Goal: Navigation & Orientation: Find specific page/section

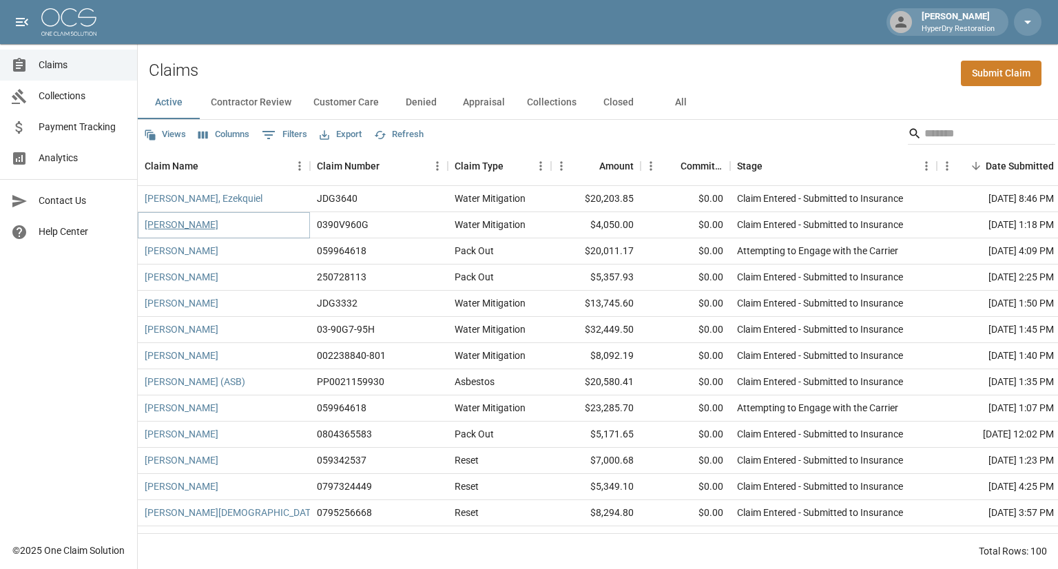
click at [176, 227] on link "[PERSON_NAME]" at bounding box center [182, 225] width 74 height 14
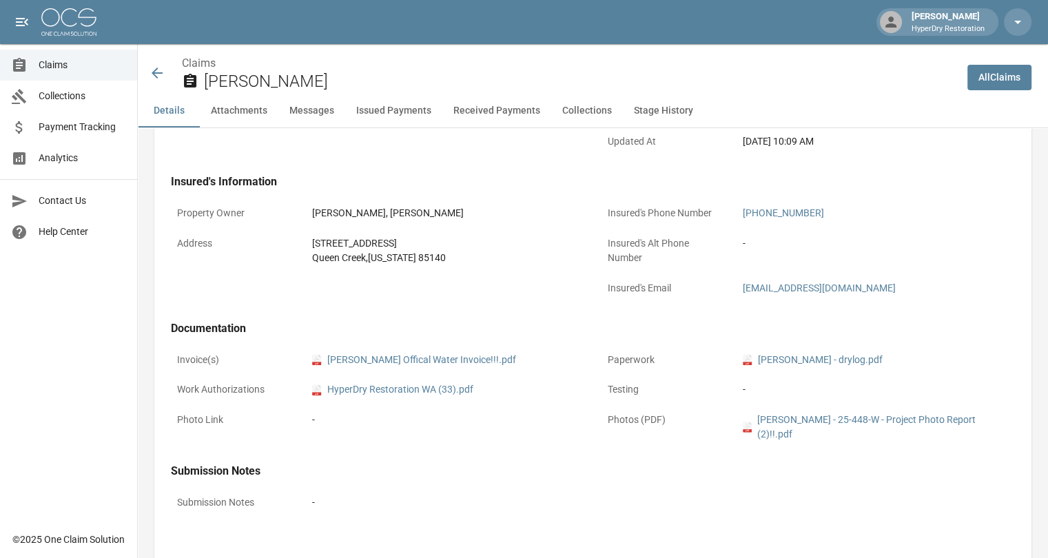
scroll to position [391, 0]
click at [391, 362] on link "pdf [PERSON_NAME] Offical Water Invoice!!!.pdf" at bounding box center [414, 362] width 204 height 14
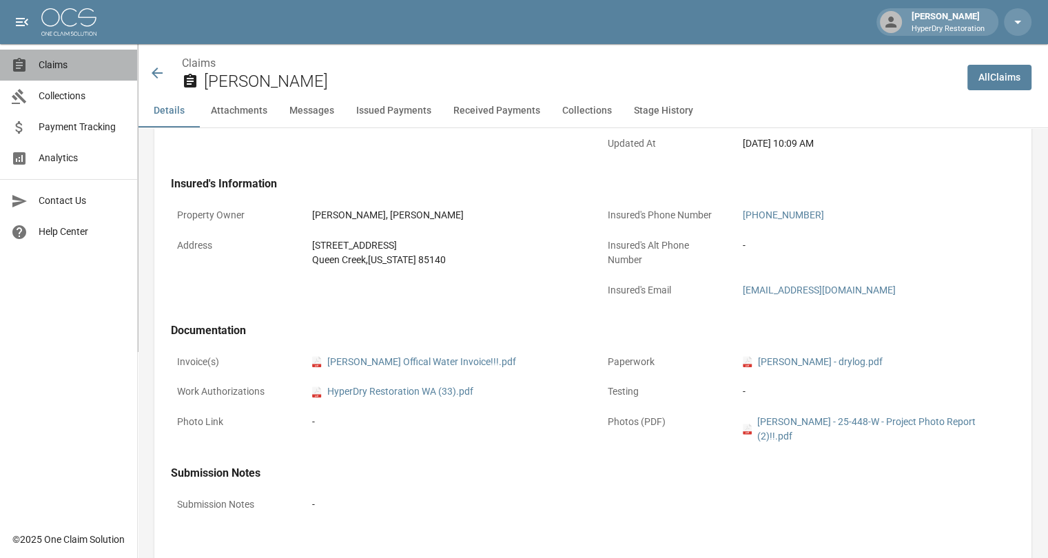
click at [105, 67] on span "Claims" at bounding box center [82, 65] width 87 height 14
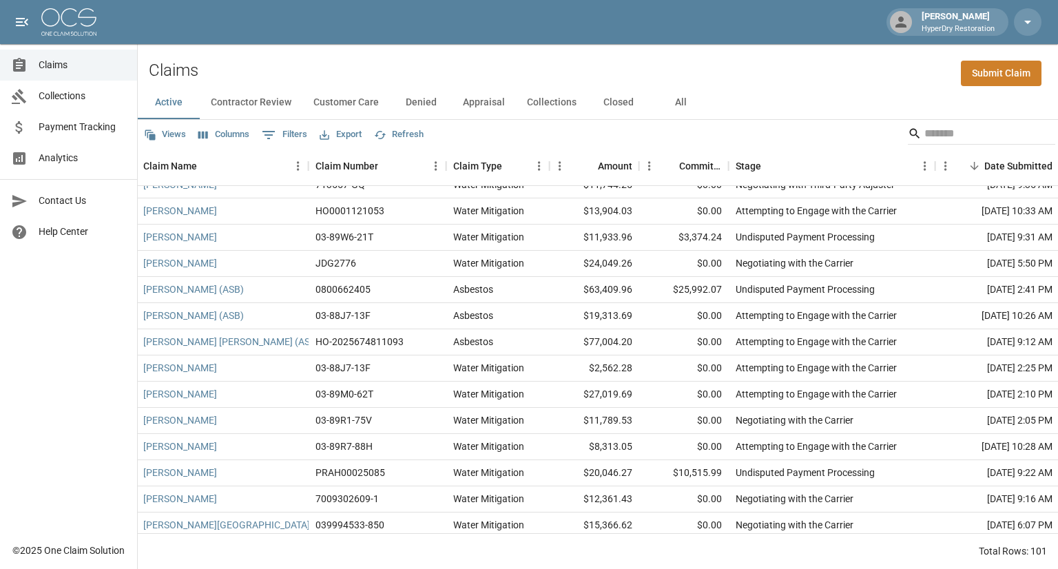
scroll to position [1113, 1]
click at [83, 94] on span "Collections" at bounding box center [82, 96] width 87 height 14
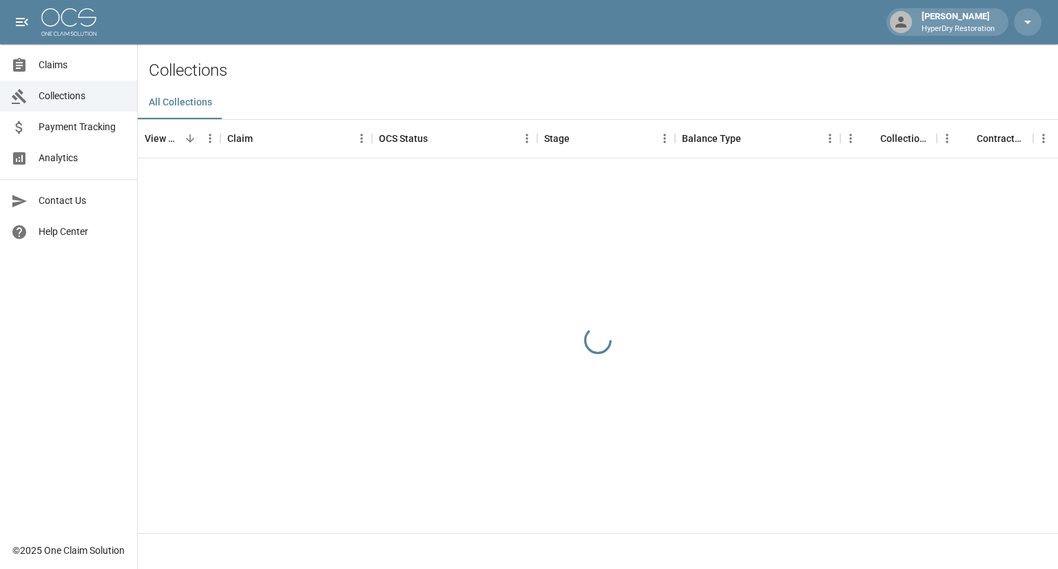
click at [94, 136] on link "Payment Tracking" at bounding box center [68, 127] width 137 height 31
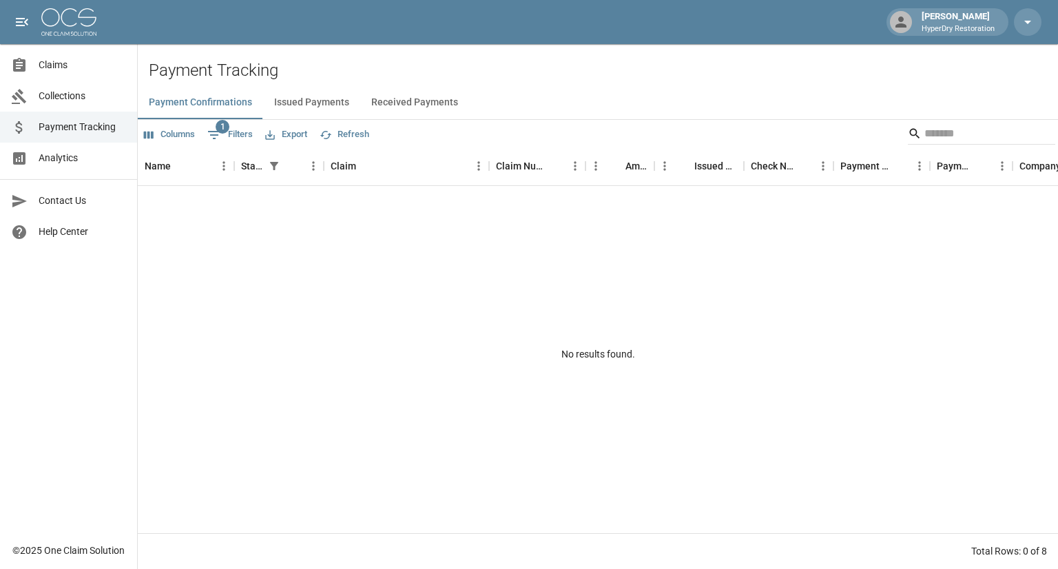
click at [402, 102] on button "Received Payments" at bounding box center [414, 102] width 109 height 33
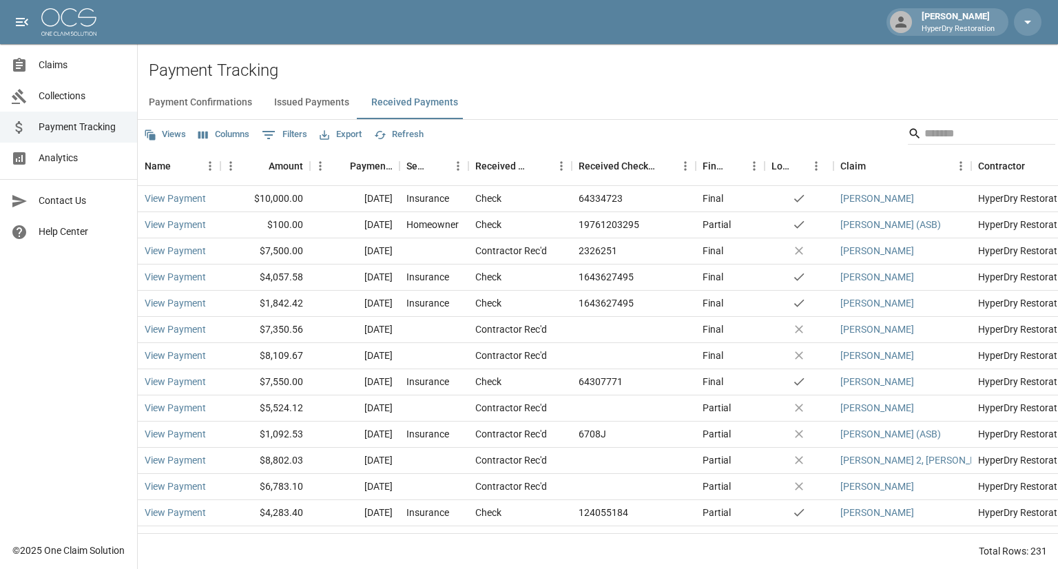
click at [65, 158] on span "Analytics" at bounding box center [82, 158] width 87 height 14
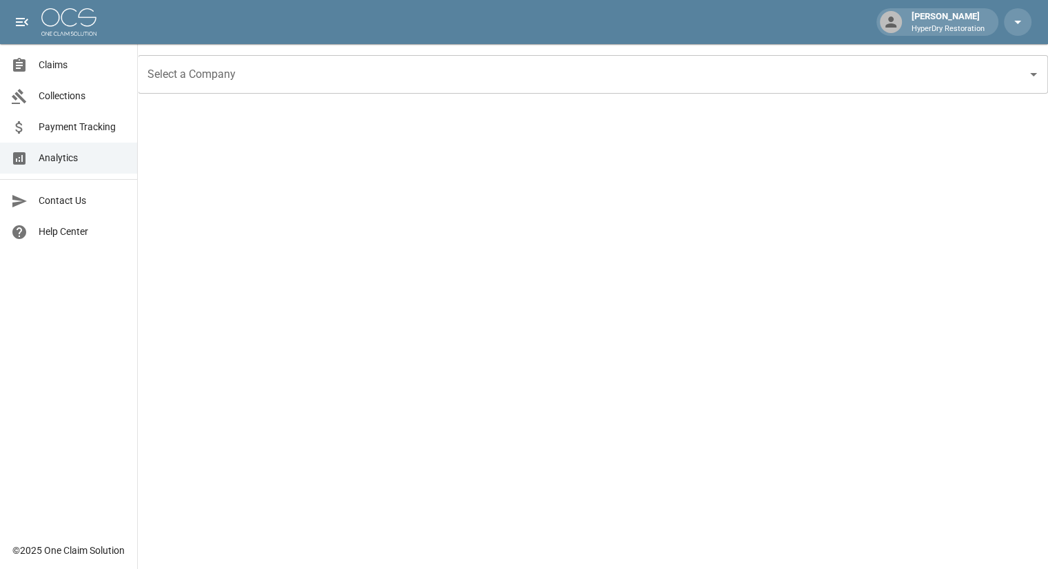
click at [94, 98] on span "Collections" at bounding box center [82, 96] width 87 height 14
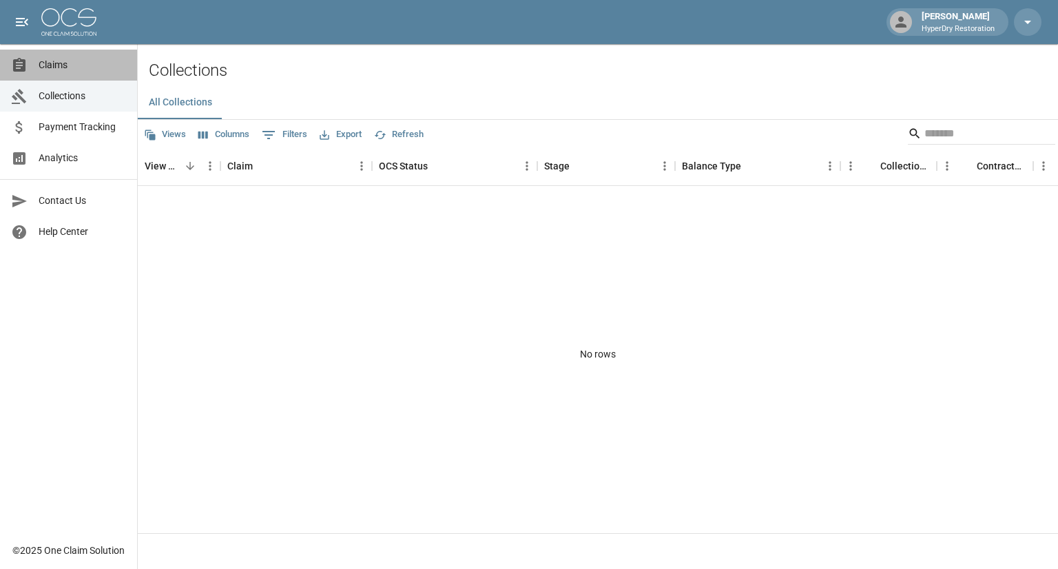
click at [92, 70] on span "Claims" at bounding box center [82, 65] width 87 height 14
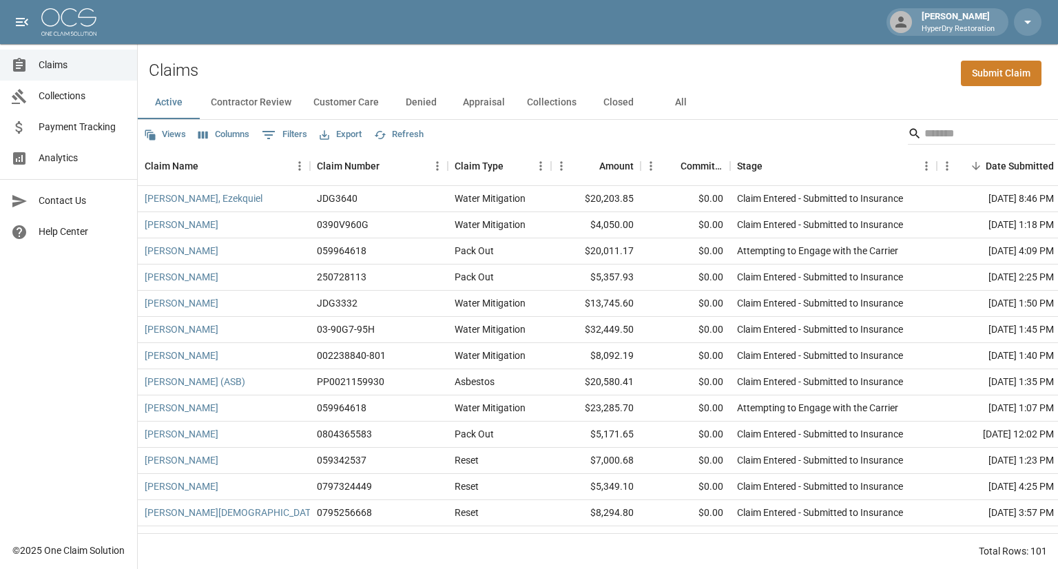
click at [92, 133] on span "Payment Tracking" at bounding box center [82, 127] width 87 height 14
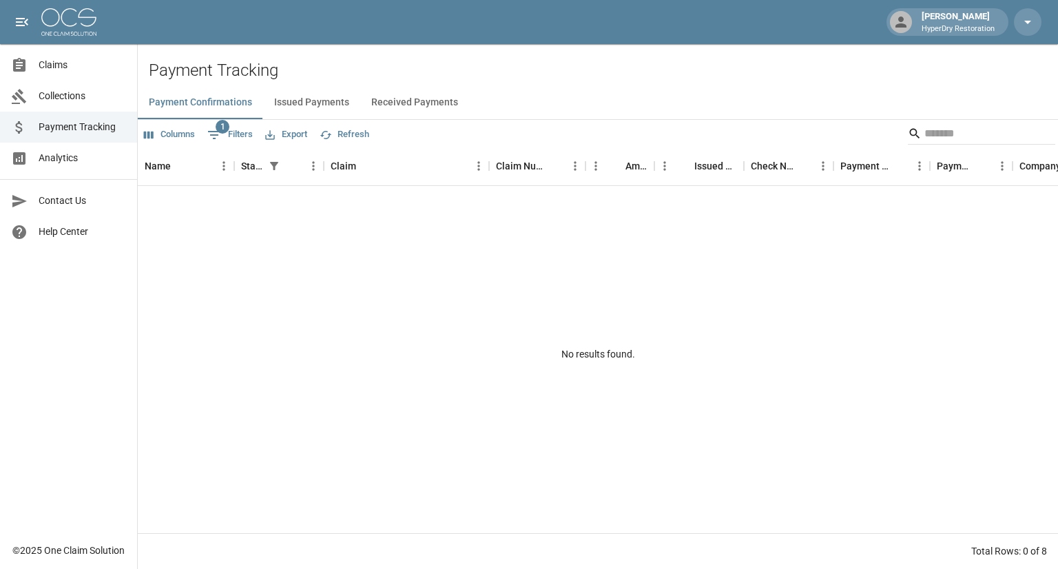
click at [391, 102] on button "Received Payments" at bounding box center [414, 102] width 109 height 33
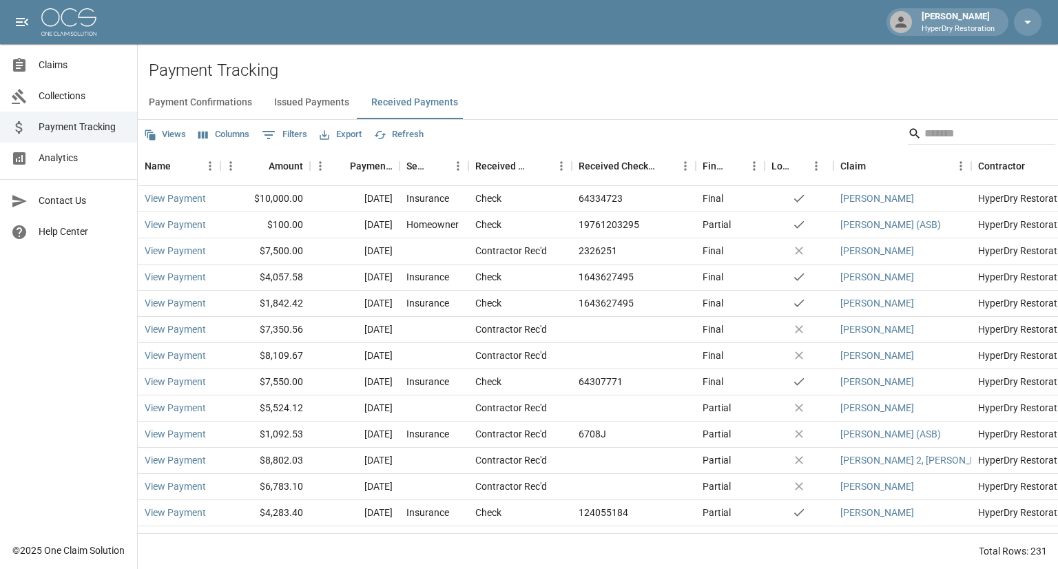
scroll to position [1, 0]
click at [81, 100] on span "Collections" at bounding box center [82, 96] width 87 height 14
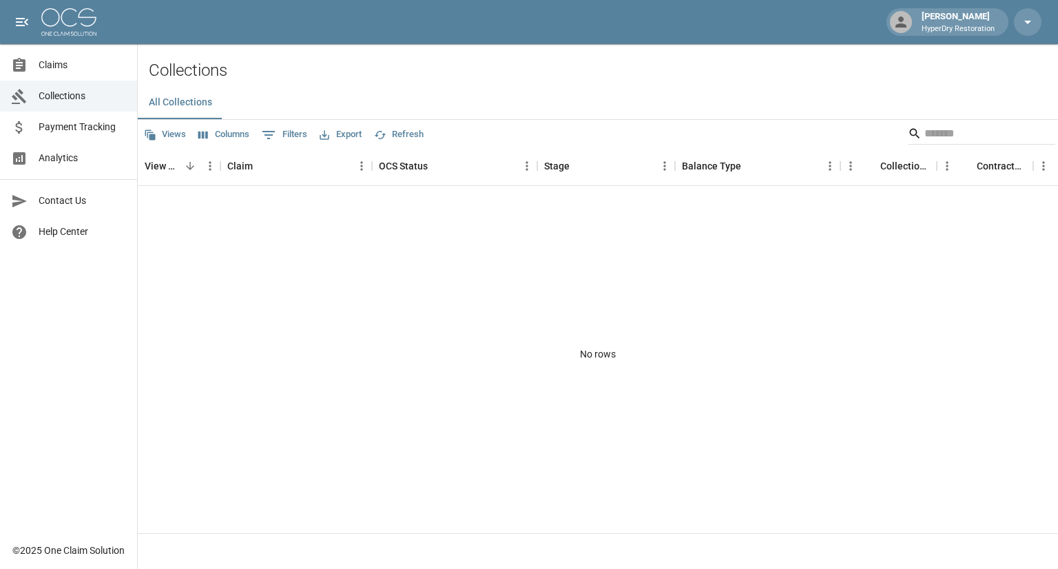
click at [87, 67] on span "Claims" at bounding box center [82, 65] width 87 height 14
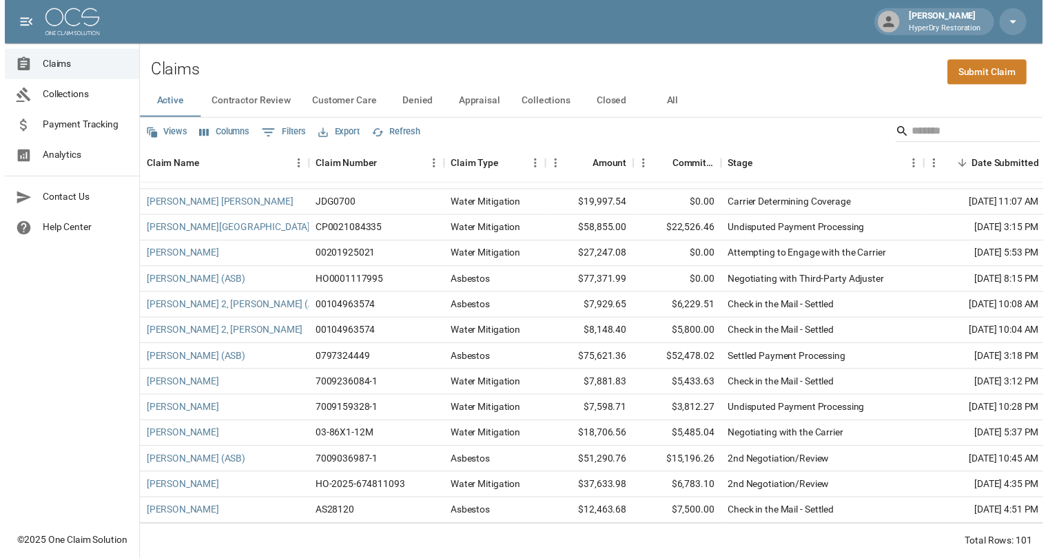
scroll to position [2113, 0]
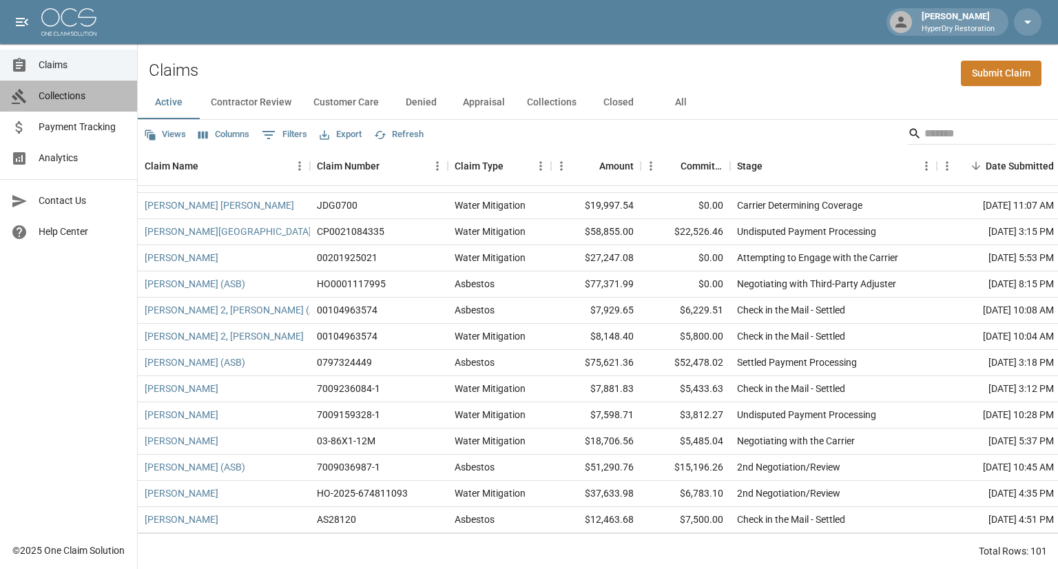
click at [65, 92] on span "Collections" at bounding box center [82, 96] width 87 height 14
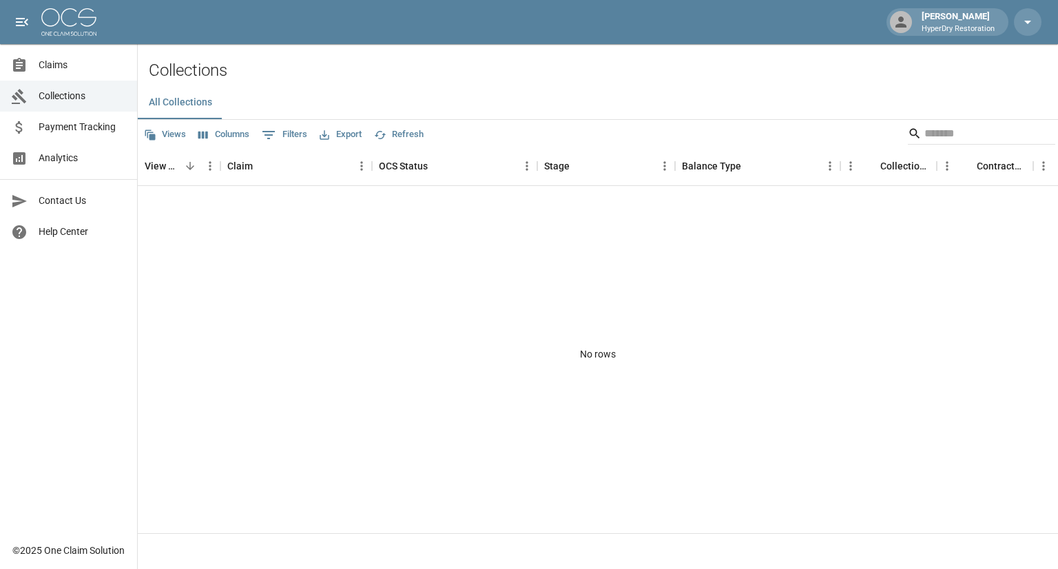
click at [74, 158] on span "Analytics" at bounding box center [82, 158] width 87 height 14
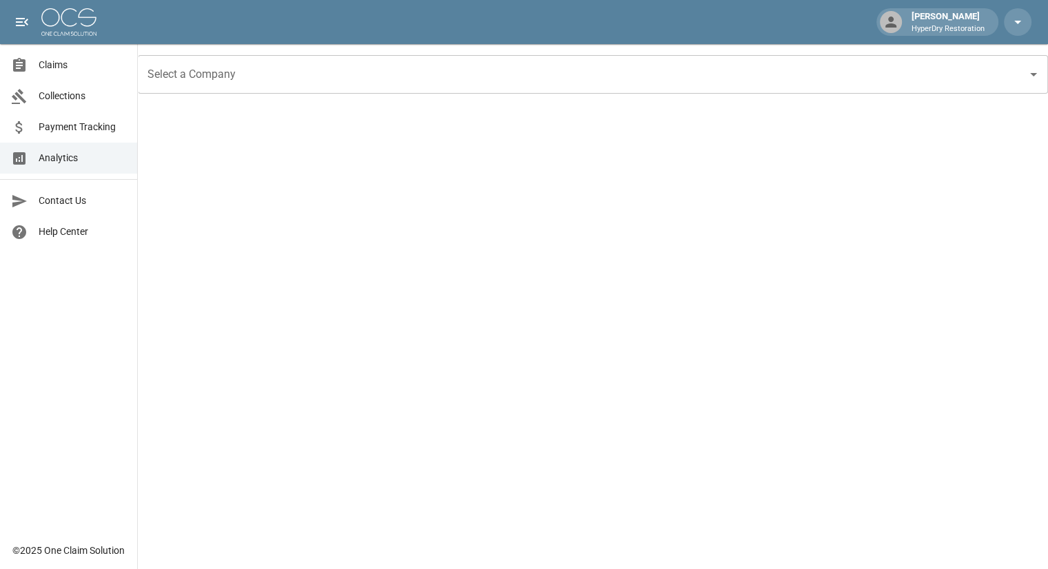
click at [85, 61] on span "Claims" at bounding box center [82, 65] width 87 height 14
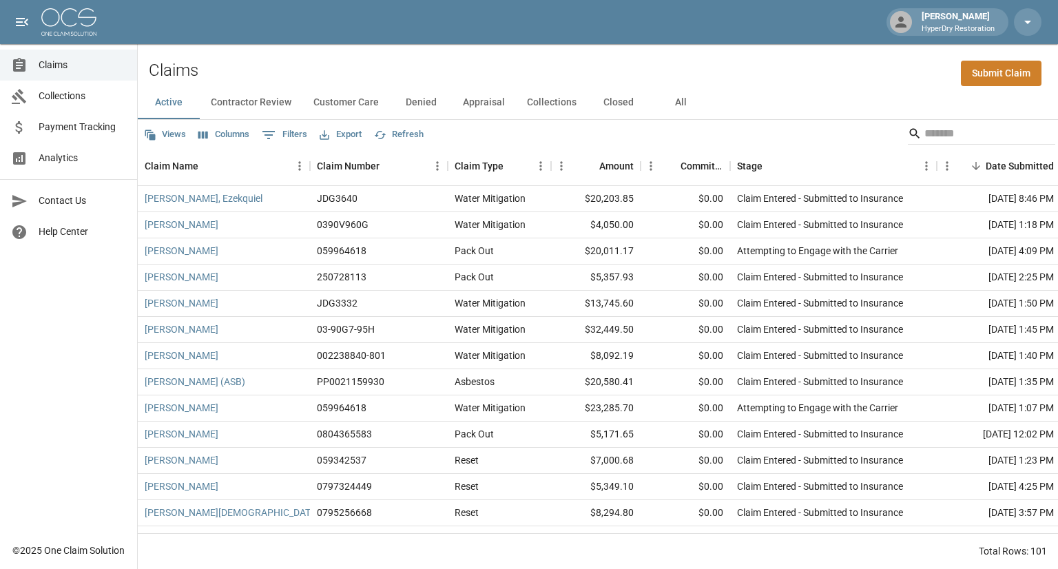
click at [344, 94] on button "Customer Care" at bounding box center [345, 102] width 87 height 33
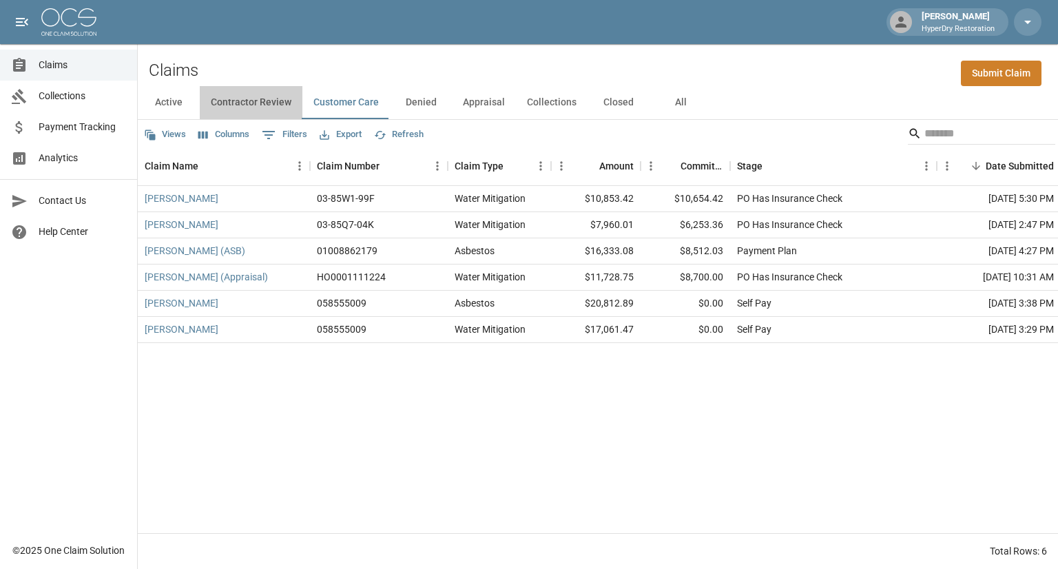
click at [268, 101] on button "Contractor Review" at bounding box center [251, 102] width 103 height 33
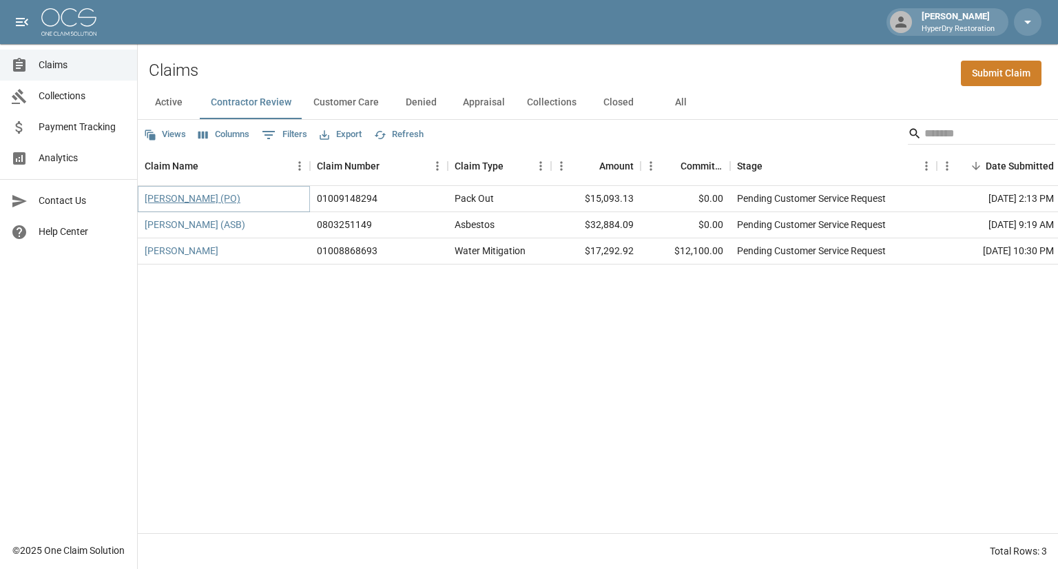
click at [202, 200] on link "[PERSON_NAME] (PO)" at bounding box center [193, 198] width 96 height 14
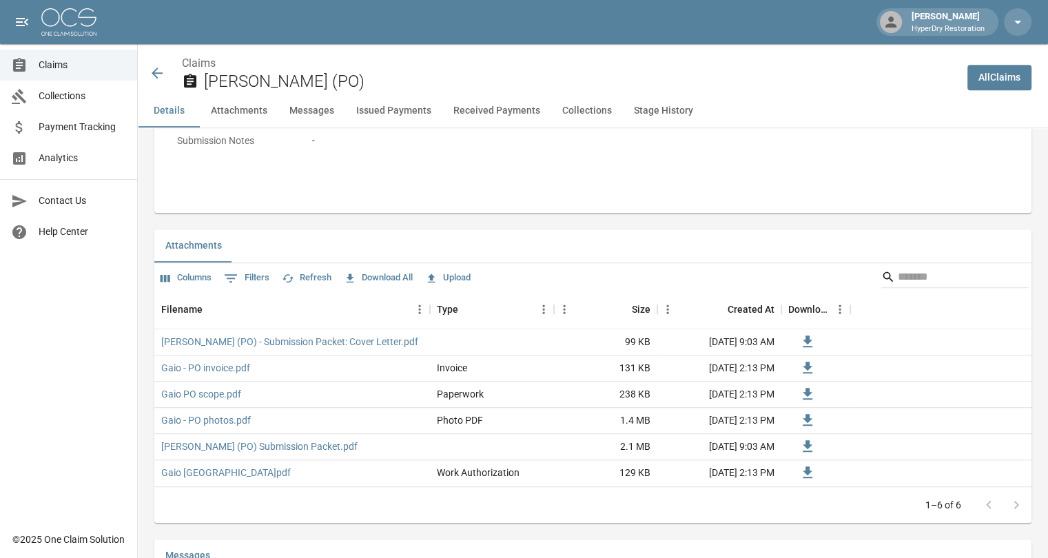
scroll to position [730, 0]
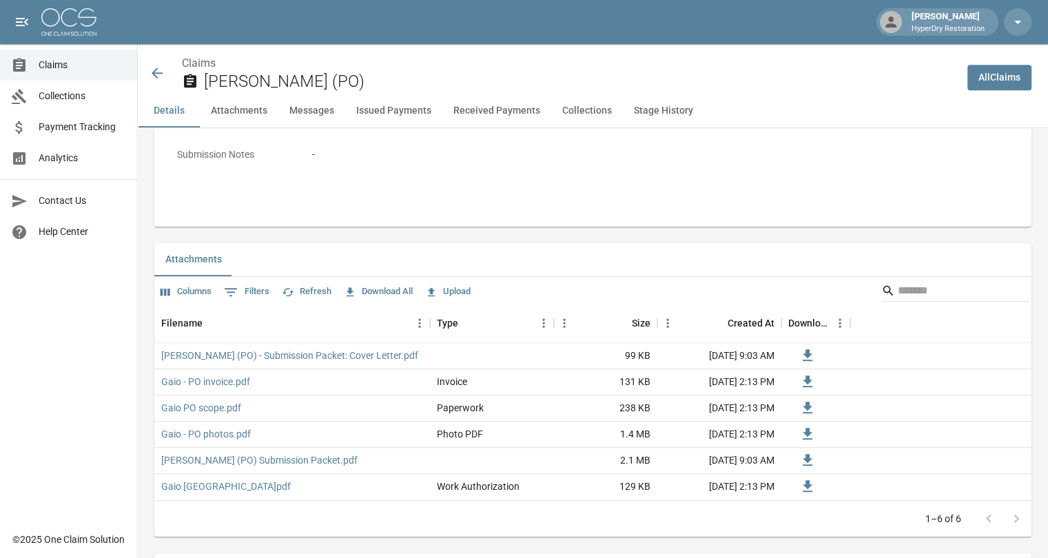
click at [157, 69] on icon at bounding box center [157, 72] width 11 height 11
